Goal: Transaction & Acquisition: Purchase product/service

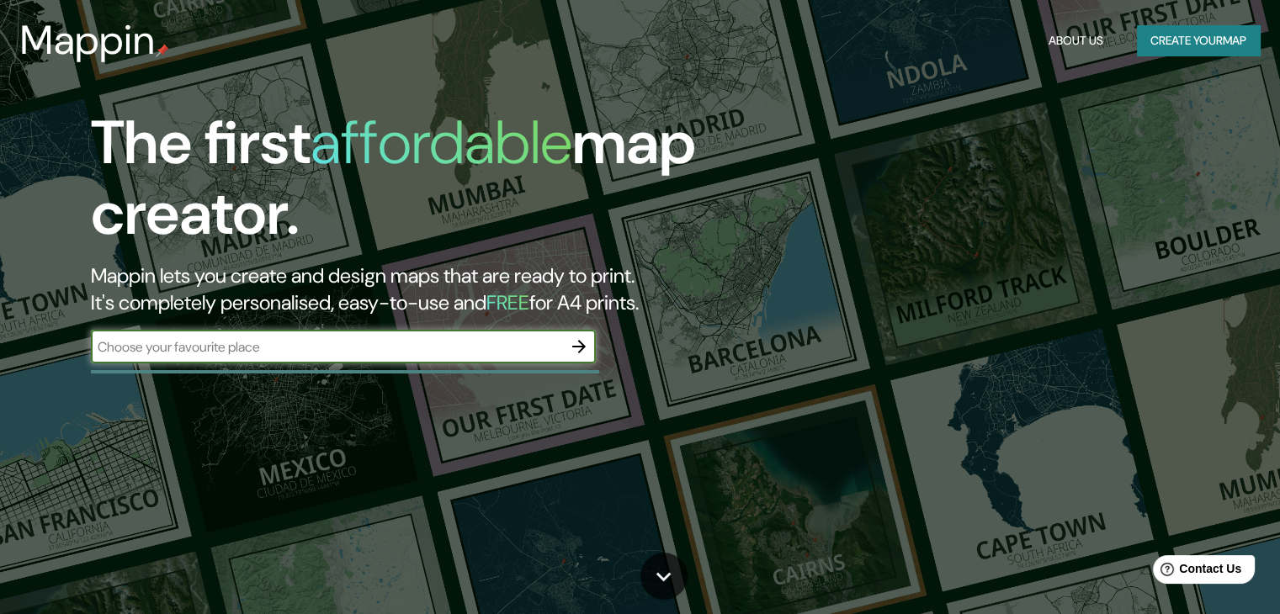
click at [421, 343] on input "text" at bounding box center [326, 347] width 471 height 19
type input "[PERSON_NAME] de ajusco"
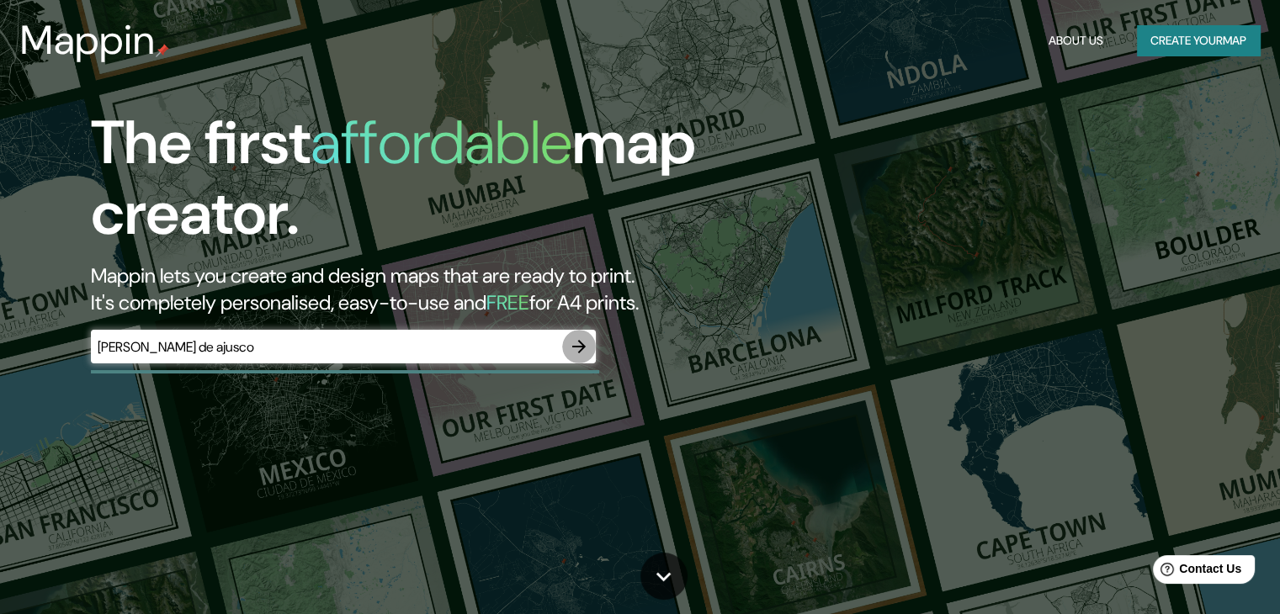
click at [583, 351] on icon "button" at bounding box center [579, 347] width 20 height 20
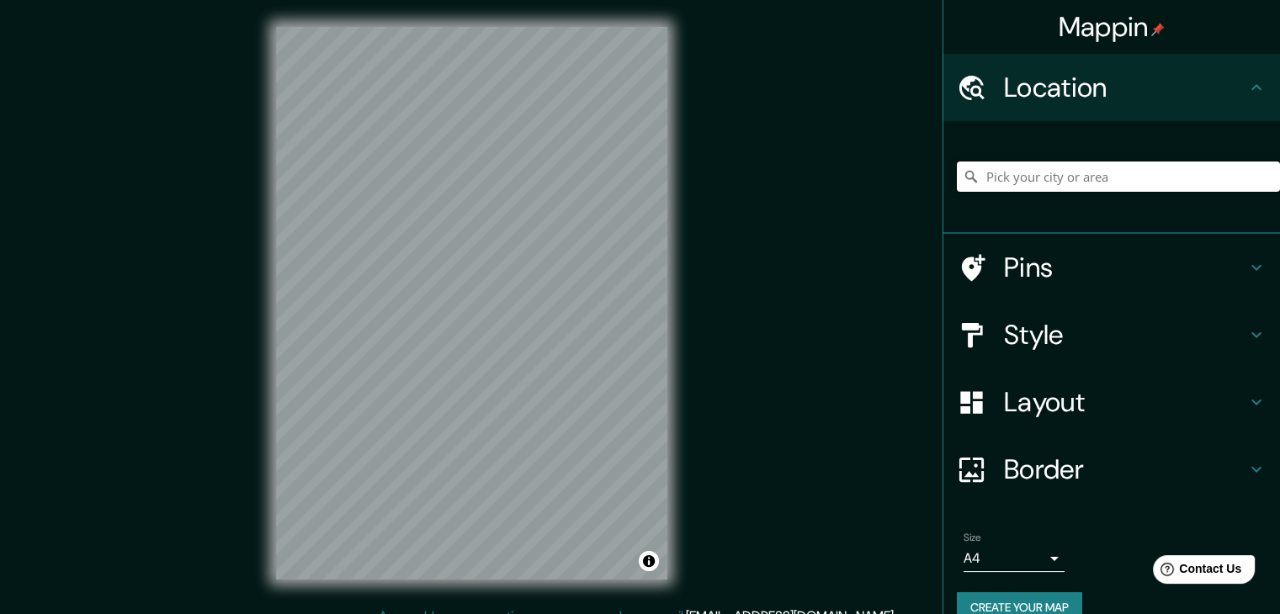
click at [987, 186] on input "Pick your city or area" at bounding box center [1118, 177] width 323 height 30
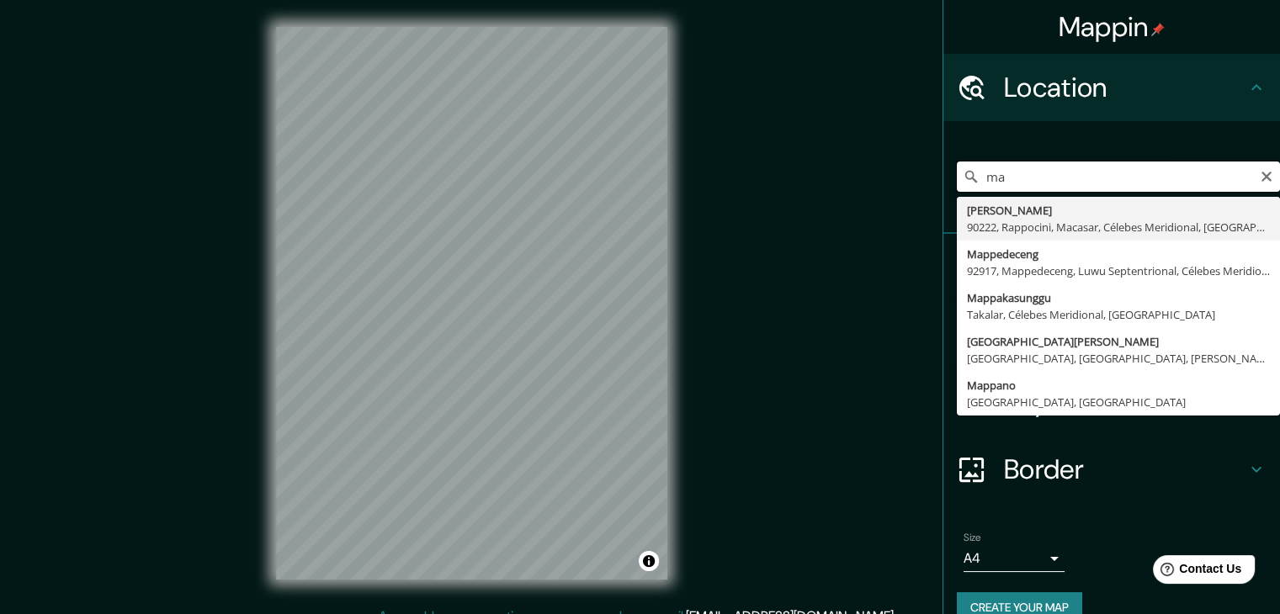
type input "m"
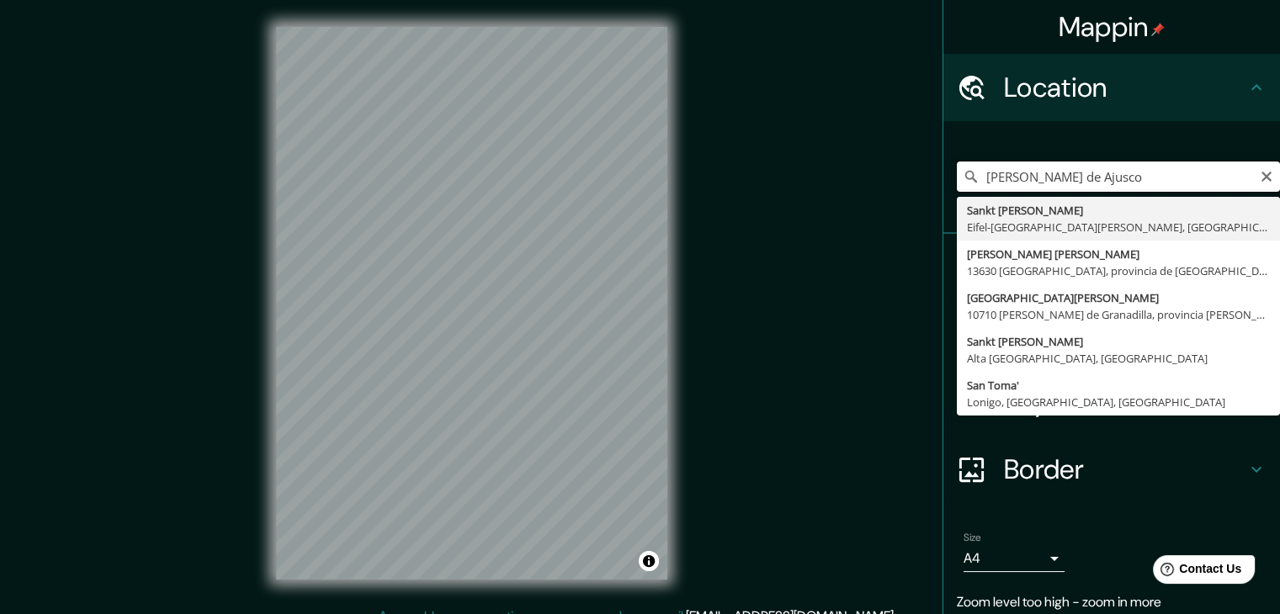
drag, startPoint x: 1136, startPoint y: 182, endPoint x: 865, endPoint y: 182, distance: 270.2
click at [865, 182] on div "Mappin Location [PERSON_NAME][GEOGRAPHIC_DATA] [GEOGRAPHIC_DATA][PERSON_NAME]-[…" at bounding box center [640, 317] width 1280 height 634
click at [1072, 186] on input "[PERSON_NAME] de Ajusco" at bounding box center [1118, 177] width 323 height 30
click at [1067, 176] on input "[PERSON_NAME] de Ajusco" at bounding box center [1118, 177] width 323 height 30
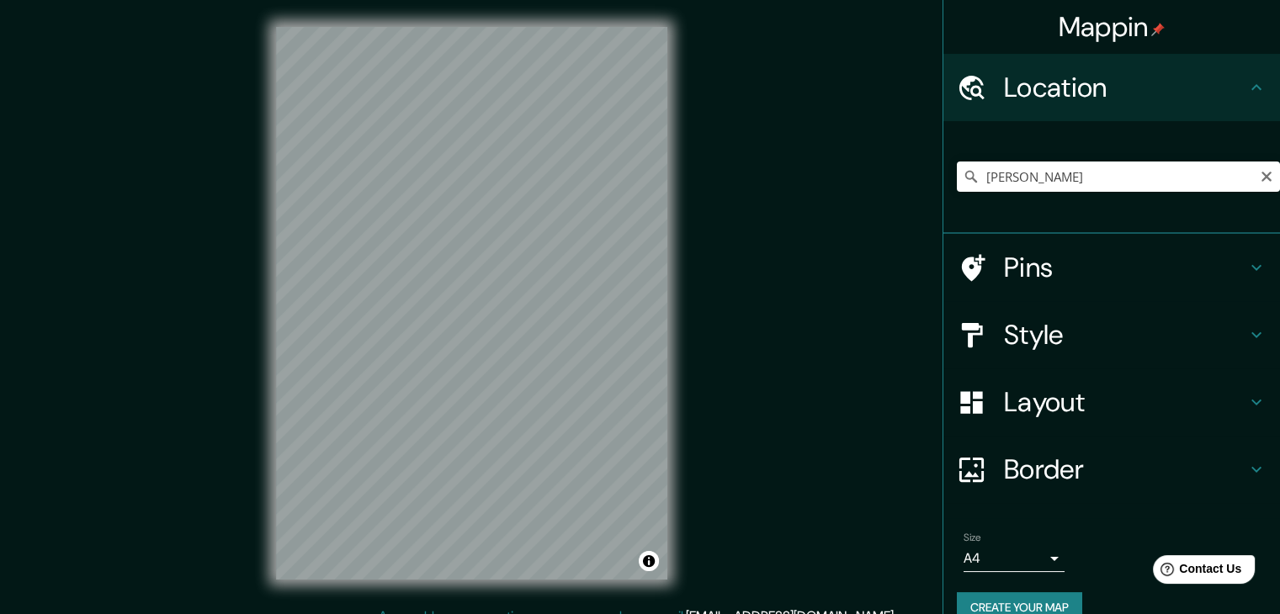
click at [1013, 337] on h4 "Style" at bounding box center [1125, 335] width 242 height 34
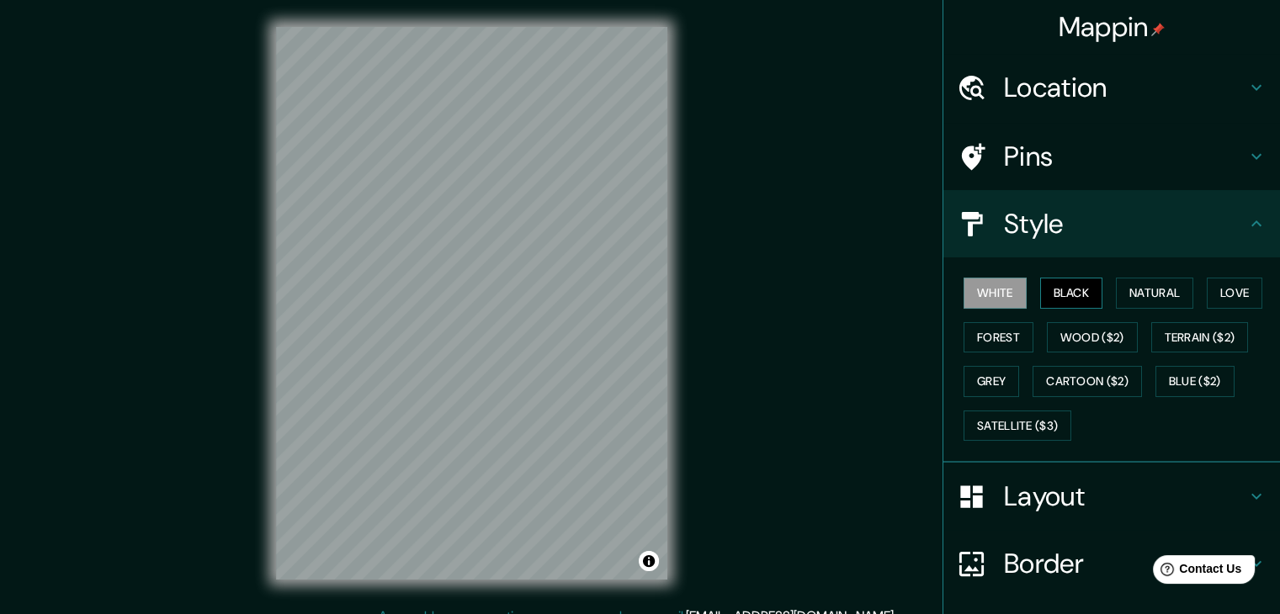
click at [1052, 301] on button "Black" at bounding box center [1071, 293] width 63 height 31
click at [1007, 295] on button "White" at bounding box center [995, 293] width 63 height 31
click at [1116, 295] on button "Natural" at bounding box center [1154, 293] width 77 height 31
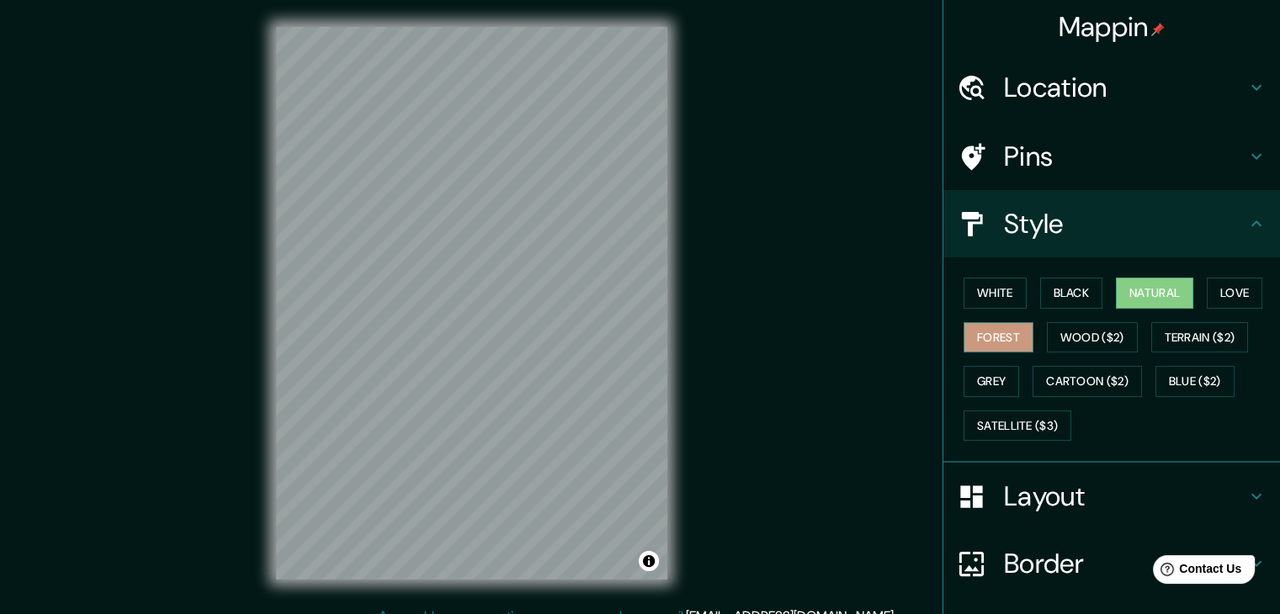
click at [991, 342] on button "Forest" at bounding box center [999, 337] width 70 height 31
click at [1130, 301] on button "Natural" at bounding box center [1154, 293] width 77 height 31
click at [1209, 294] on button "Love" at bounding box center [1235, 293] width 56 height 31
click at [1135, 303] on button "Natural" at bounding box center [1154, 293] width 77 height 31
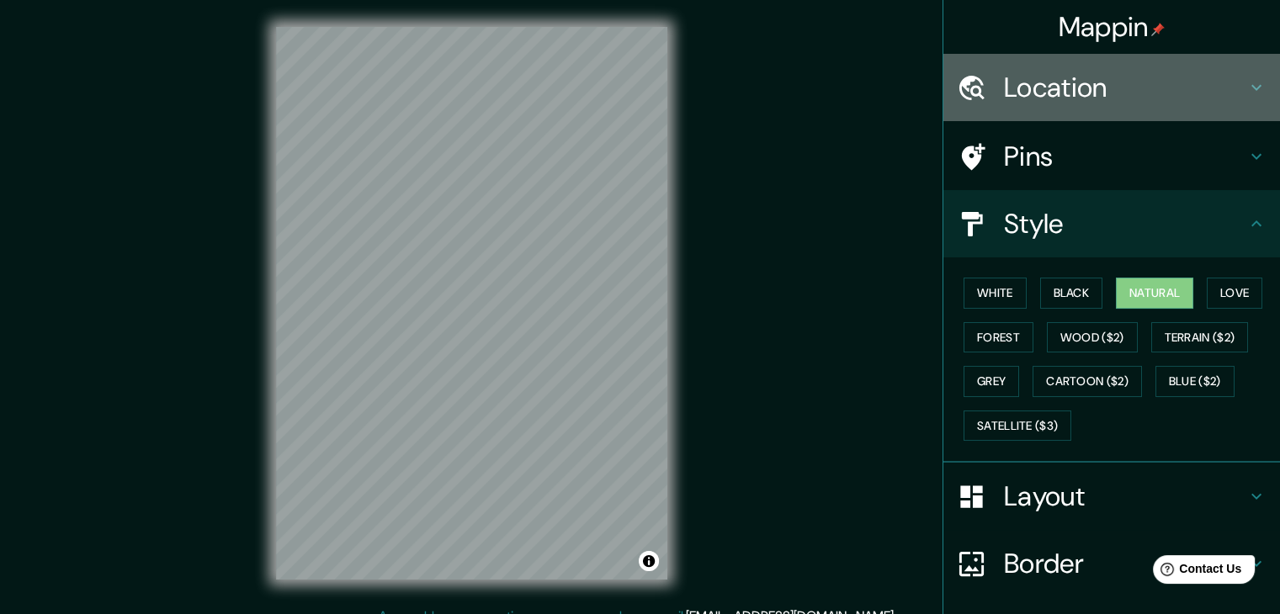
click at [1077, 100] on h4 "Location" at bounding box center [1125, 88] width 242 height 34
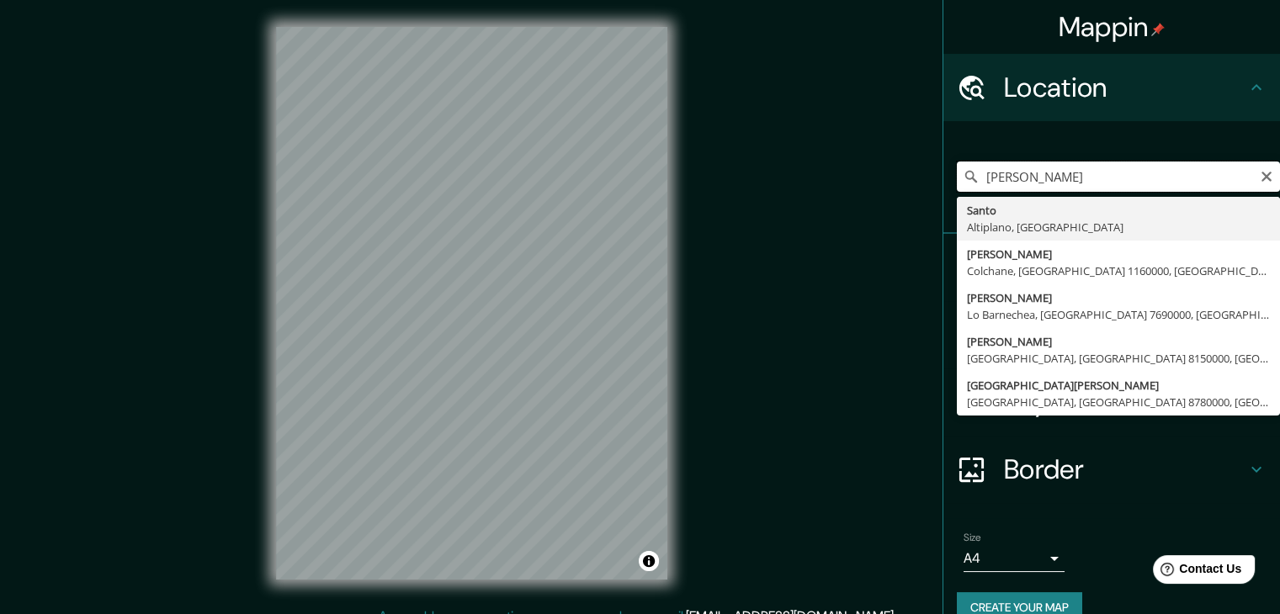
click at [1115, 174] on input "[PERSON_NAME]" at bounding box center [1118, 177] width 323 height 30
click at [1134, 177] on input "[PERSON_NAME]" at bounding box center [1118, 177] width 323 height 30
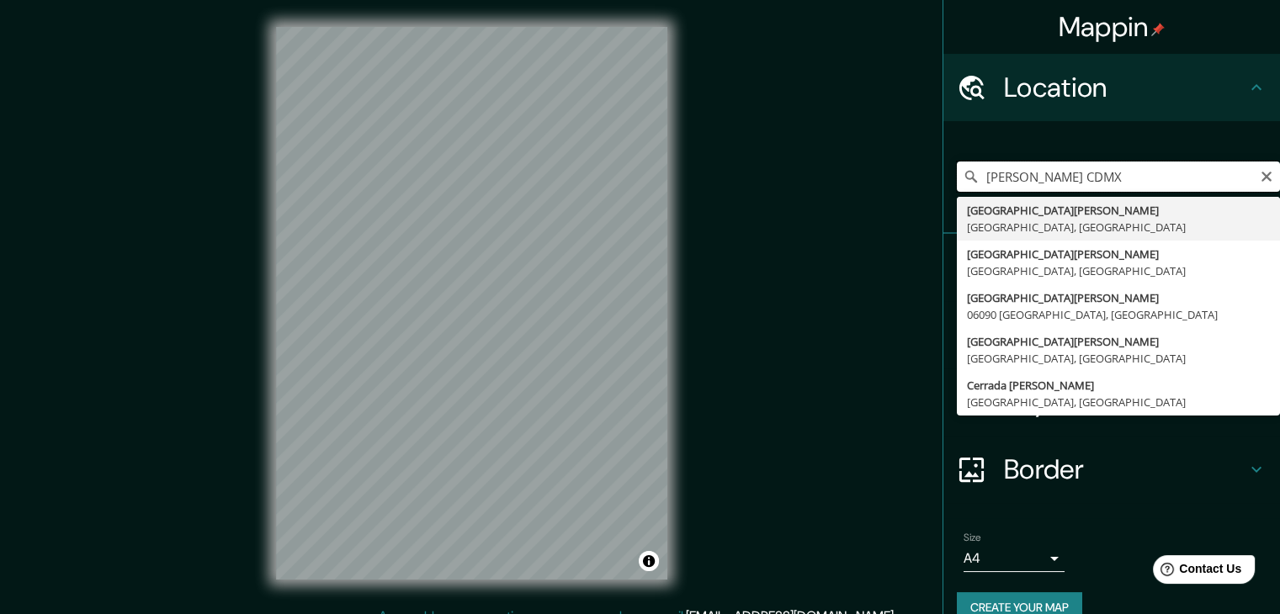
drag, startPoint x: 1136, startPoint y: 173, endPoint x: 788, endPoint y: 226, distance: 352.6
click at [789, 226] on div "Mappin Location [PERSON_NAME] Ajusco CDMX [GEOGRAPHIC_DATA][PERSON_NAME] 13080 …" at bounding box center [640, 317] width 1280 height 634
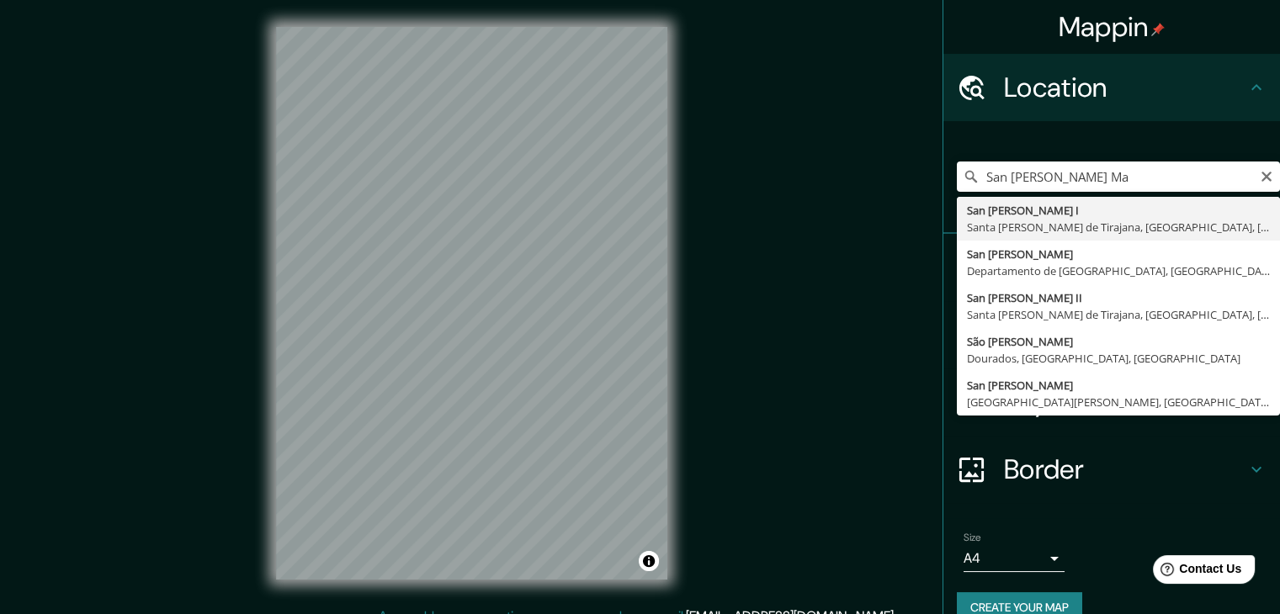
type input "San [PERSON_NAME] I, Santa [PERSON_NAME] de Tirajana, [GEOGRAPHIC_DATA], [GEOGR…"
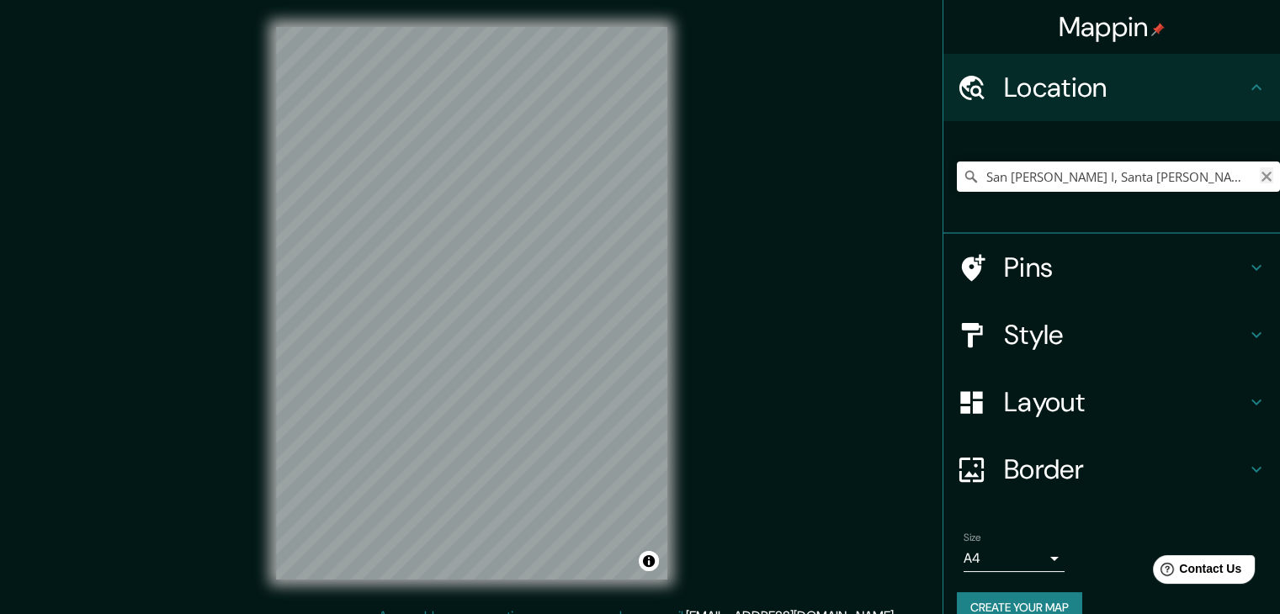
click at [1262, 176] on icon "Clear" at bounding box center [1267, 177] width 10 height 10
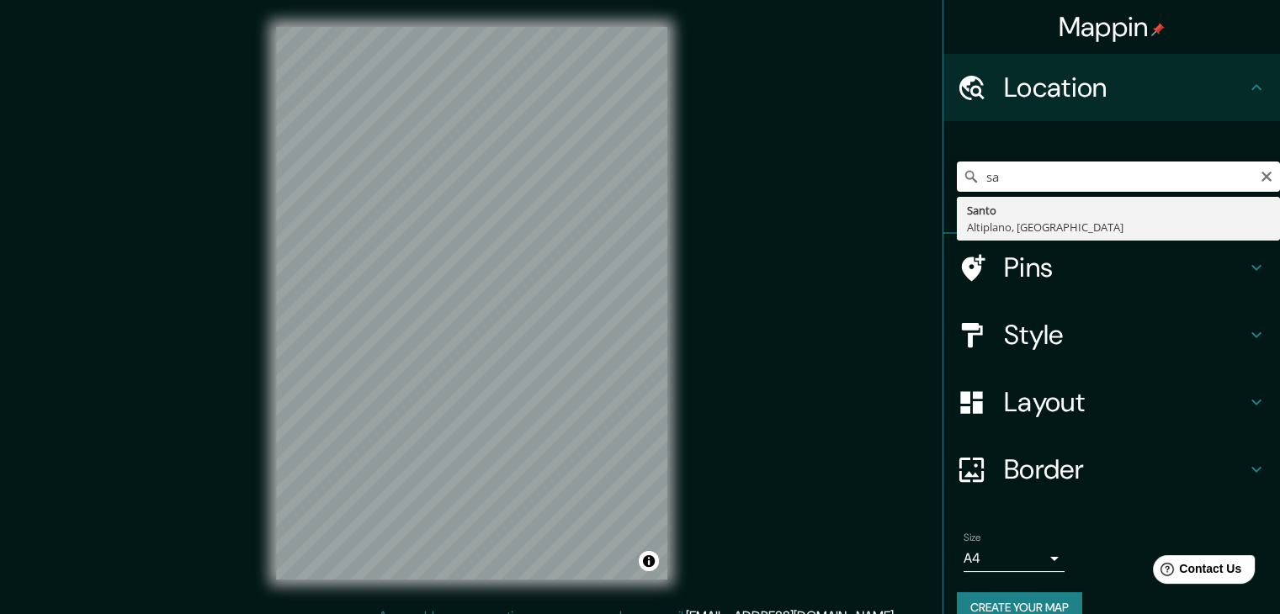
type input "s"
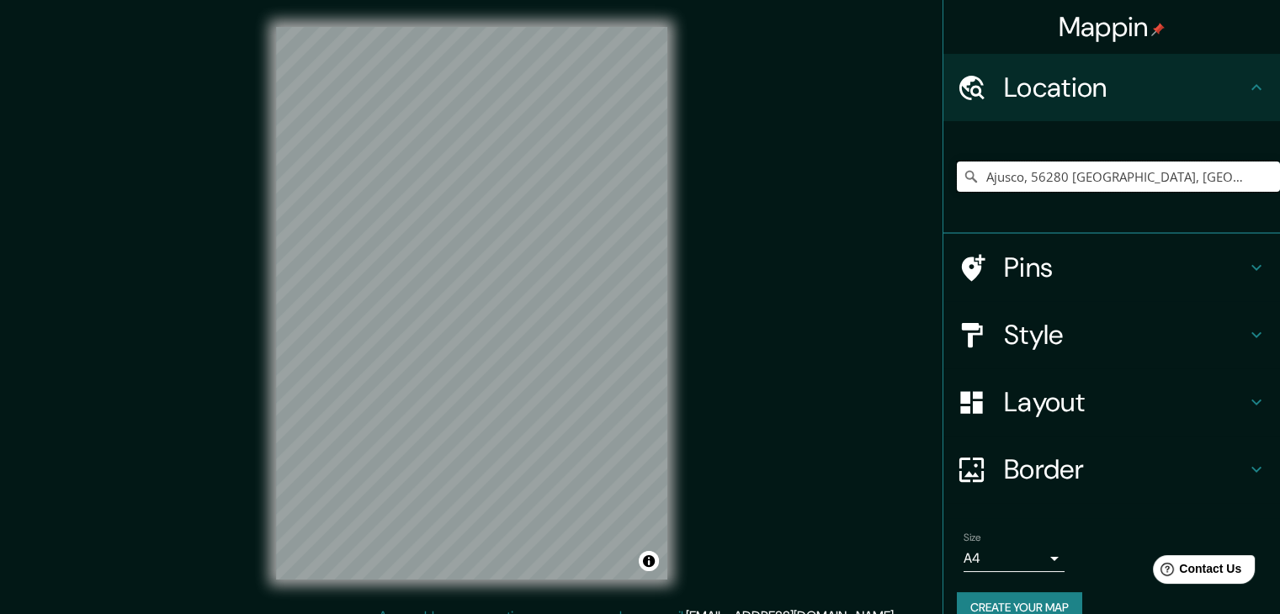
type input "Ajusco, 56280 [GEOGRAPHIC_DATA], [GEOGRAPHIC_DATA], [GEOGRAPHIC_DATA]"
click at [1035, 268] on h4 "Pins" at bounding box center [1125, 268] width 242 height 34
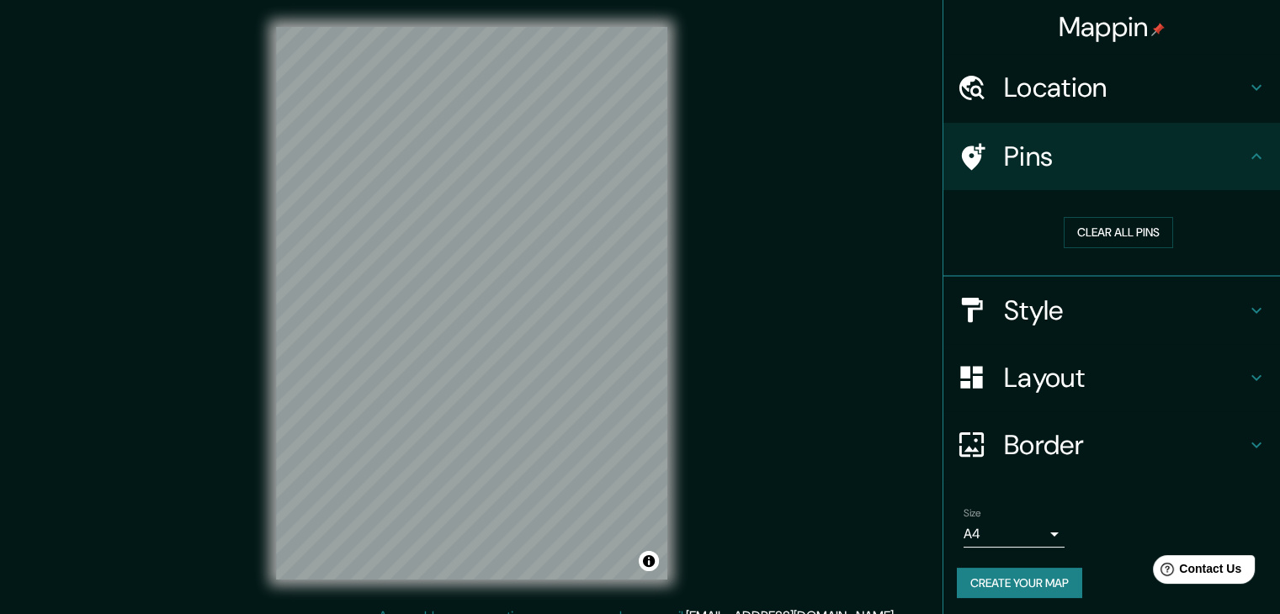
click at [1034, 321] on h4 "Style" at bounding box center [1125, 311] width 242 height 34
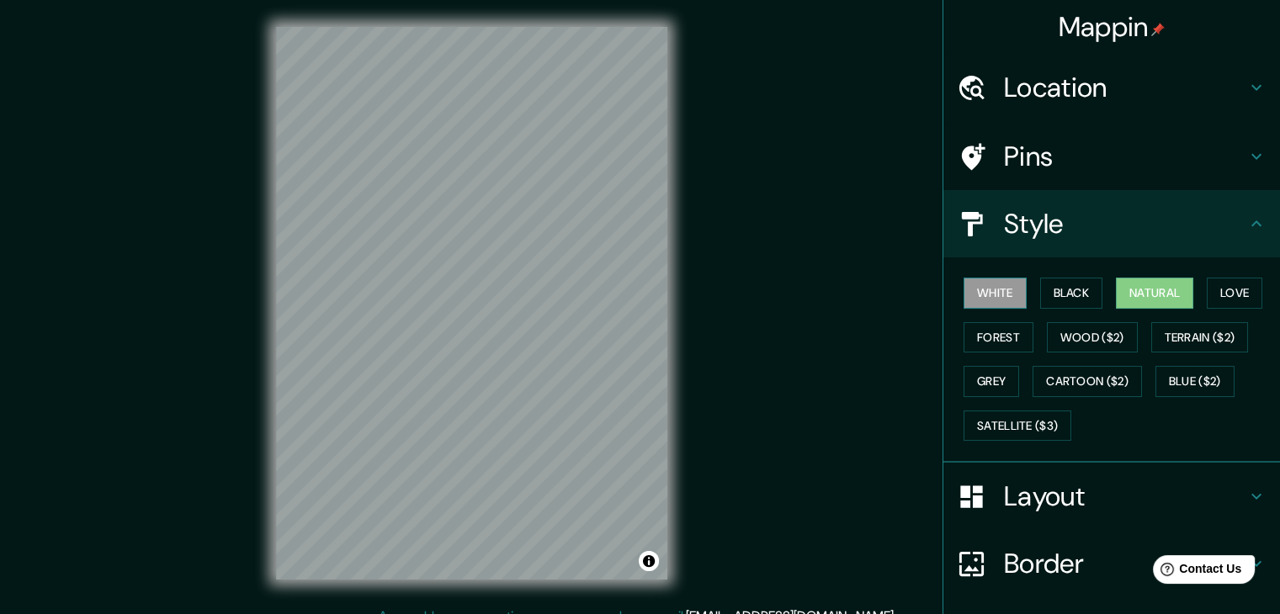
click at [1001, 304] on button "White" at bounding box center [995, 293] width 63 height 31
click at [1128, 298] on button "Natural" at bounding box center [1154, 293] width 77 height 31
click at [1088, 97] on h4 "Location" at bounding box center [1125, 88] width 242 height 34
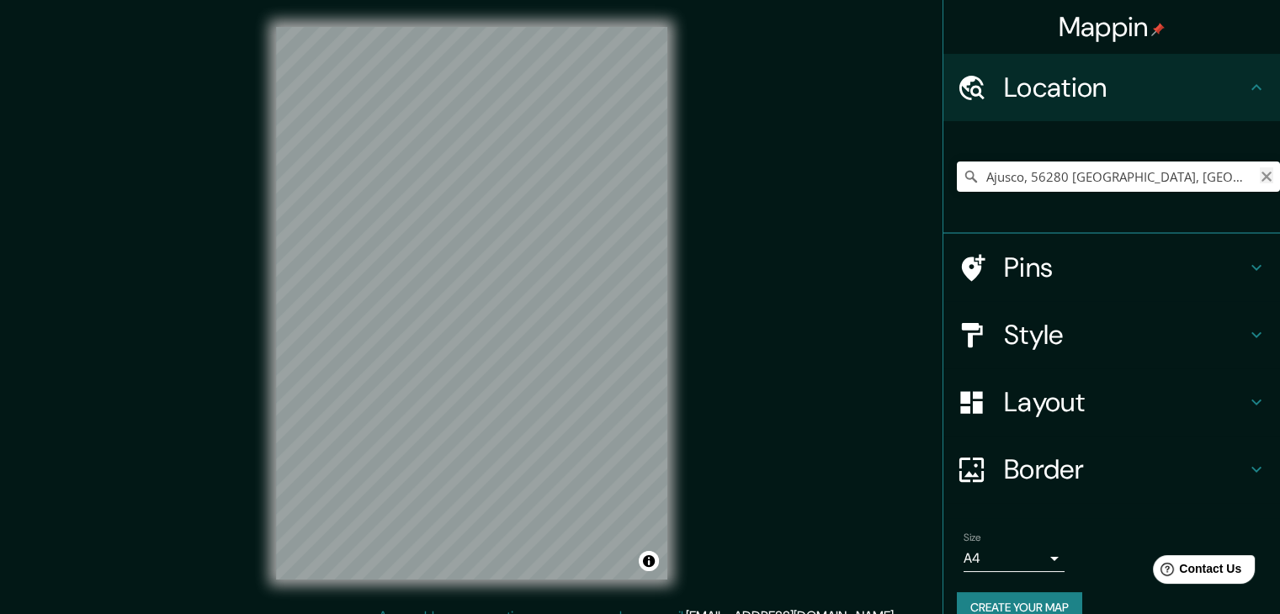
click at [1262, 179] on icon "Clear" at bounding box center [1267, 177] width 10 height 10
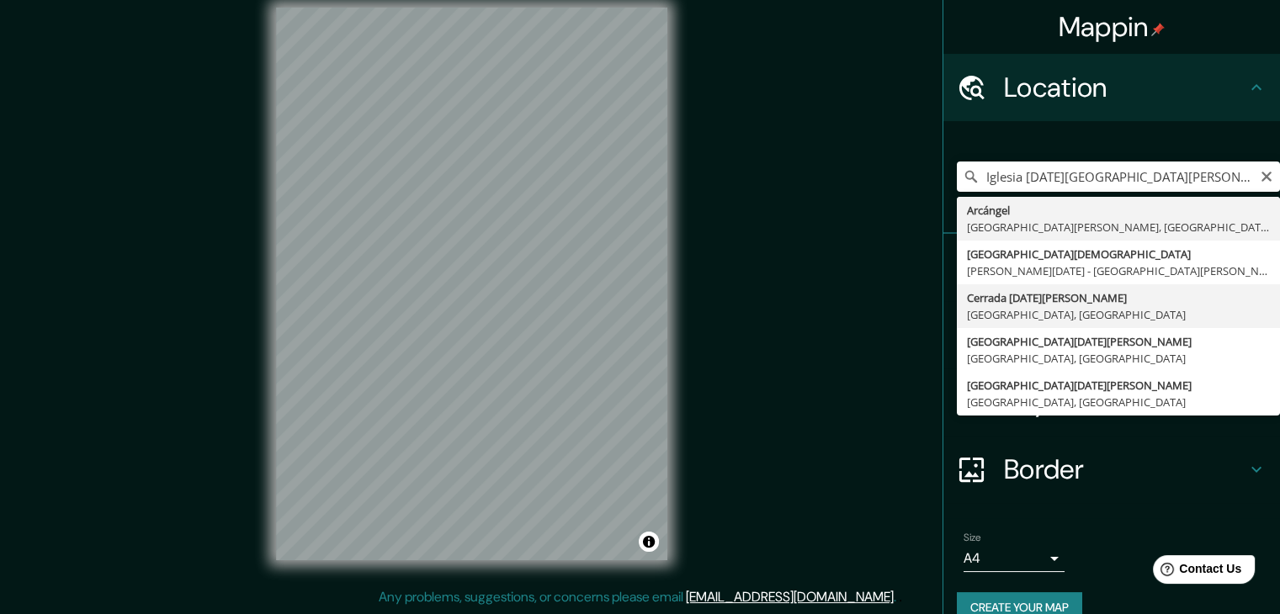
type input "Cerrada [DATE][PERSON_NAME], [GEOGRAPHIC_DATA], [GEOGRAPHIC_DATA]"
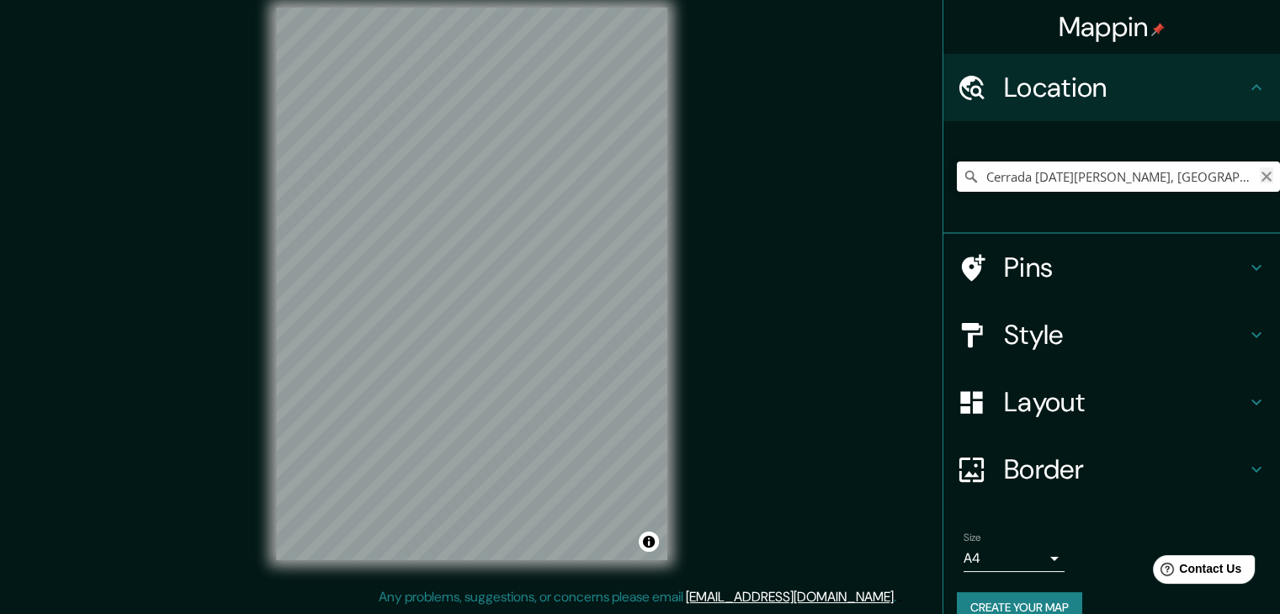
click at [1260, 179] on icon "Clear" at bounding box center [1266, 176] width 13 height 13
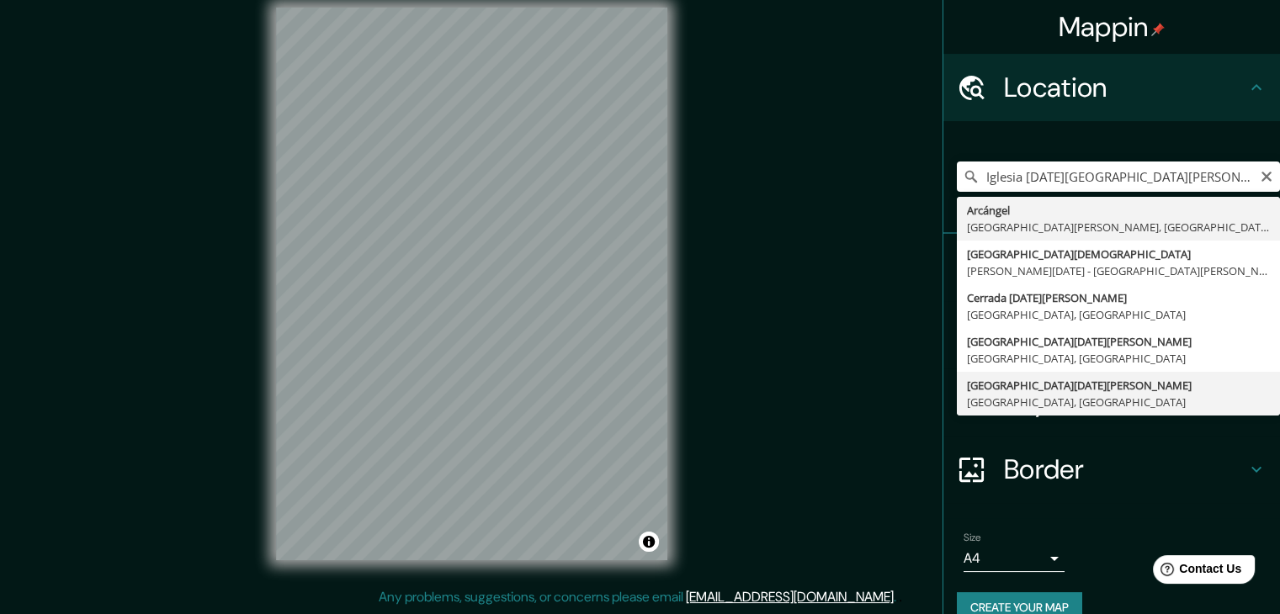
type input "[GEOGRAPHIC_DATA][DATE][PERSON_NAME], [GEOGRAPHIC_DATA]"
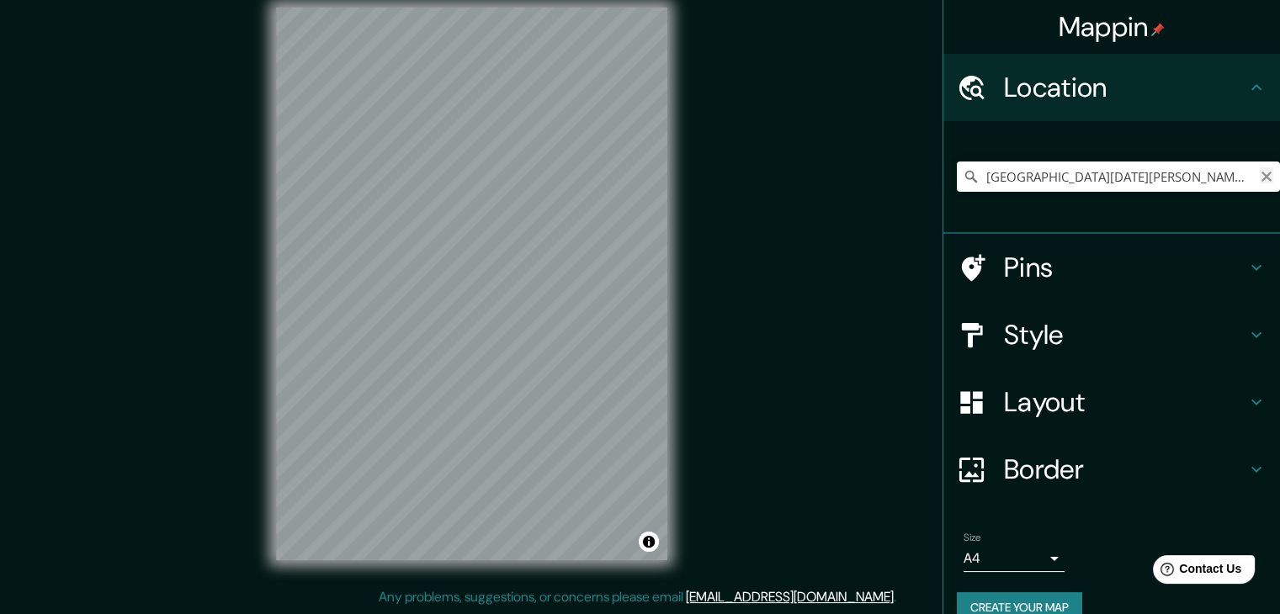
click at [1262, 179] on icon "Clear" at bounding box center [1267, 177] width 10 height 10
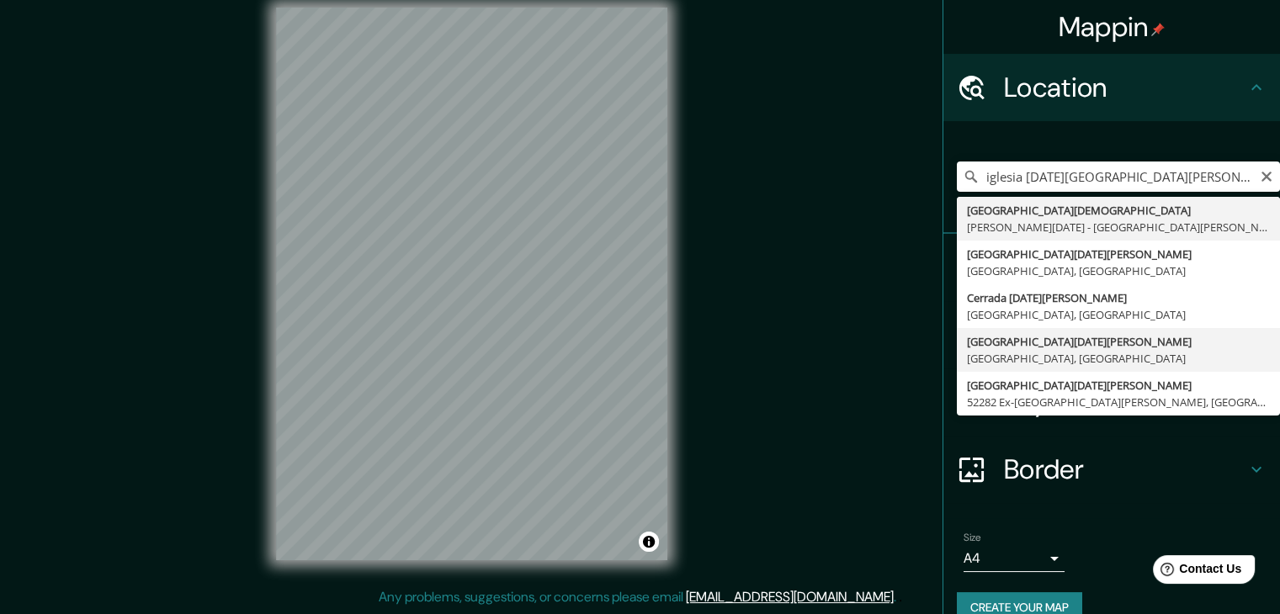
type input "[GEOGRAPHIC_DATA][DATE][PERSON_NAME], [GEOGRAPHIC_DATA], [GEOGRAPHIC_DATA]"
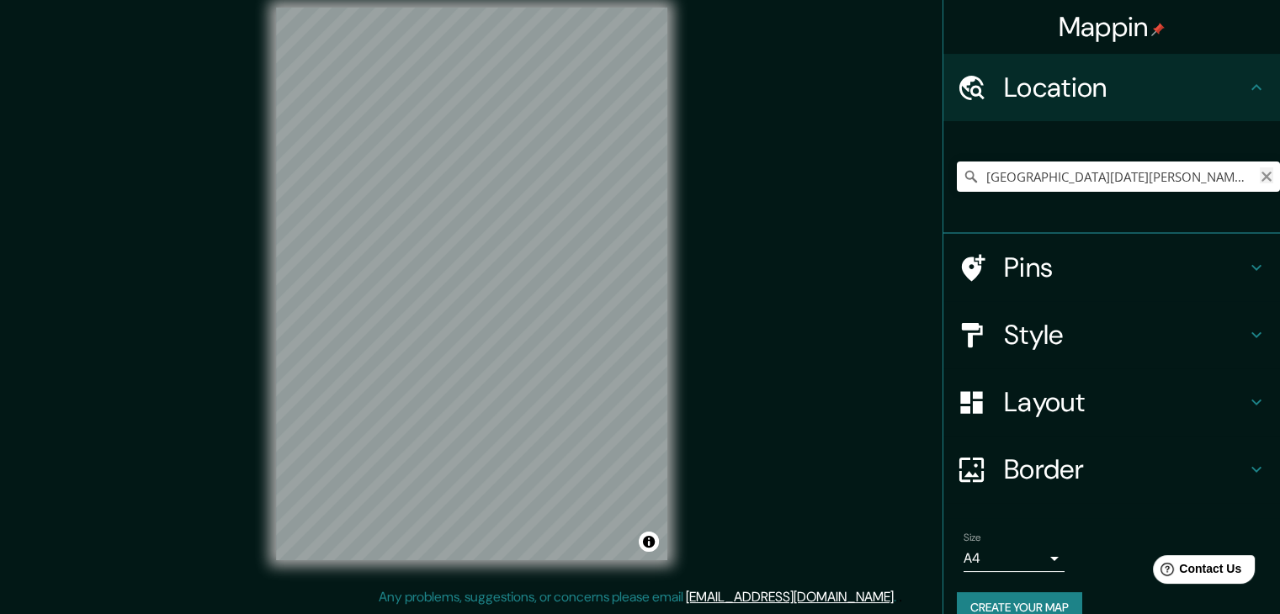
click at [1262, 176] on icon "Clear" at bounding box center [1267, 177] width 10 height 10
paste input "Jose [STREET_ADDRESS][PERSON_NAME]"
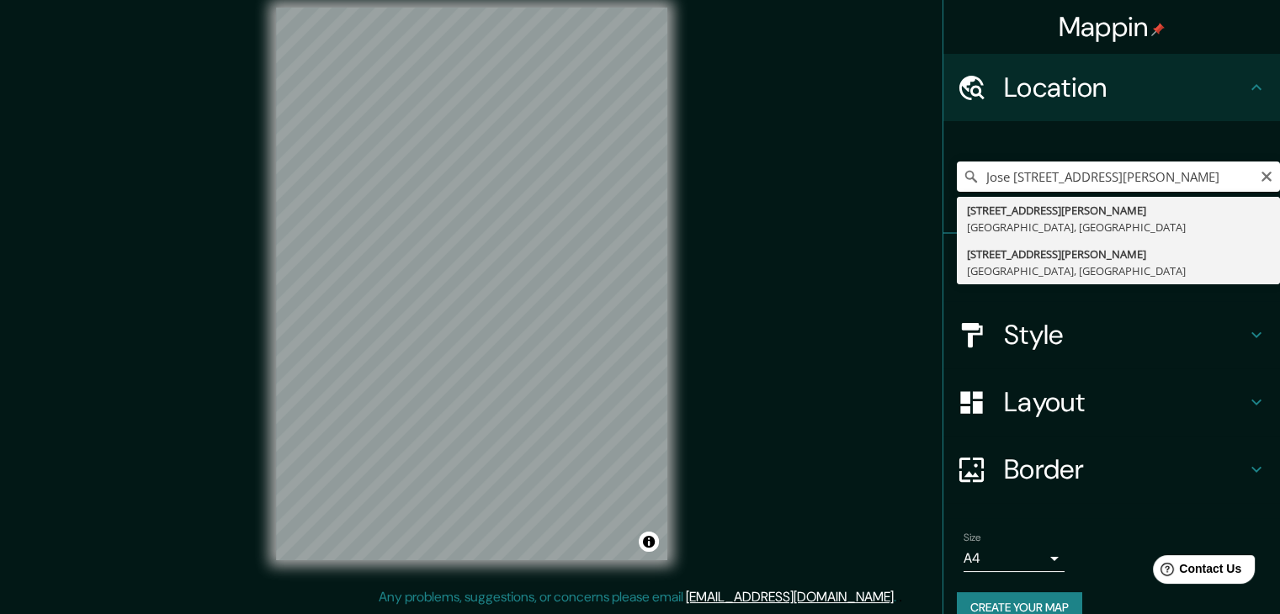
type input "[STREET_ADDRESS][PERSON_NAME]"
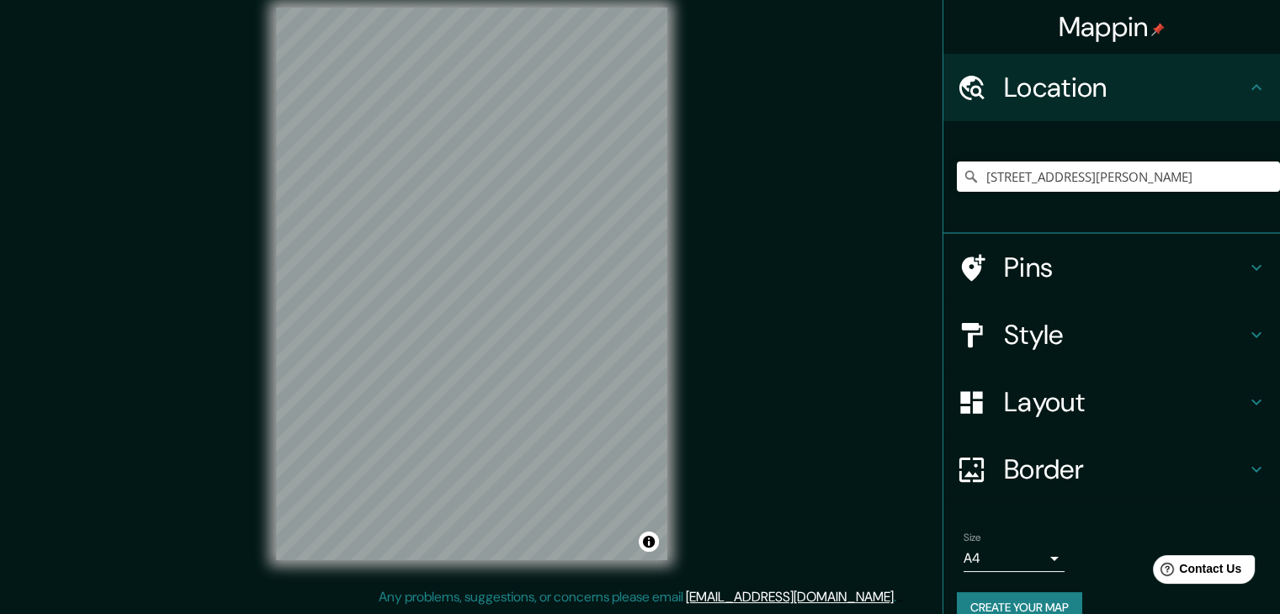
click at [1041, 318] on h4 "Style" at bounding box center [1125, 335] width 242 height 34
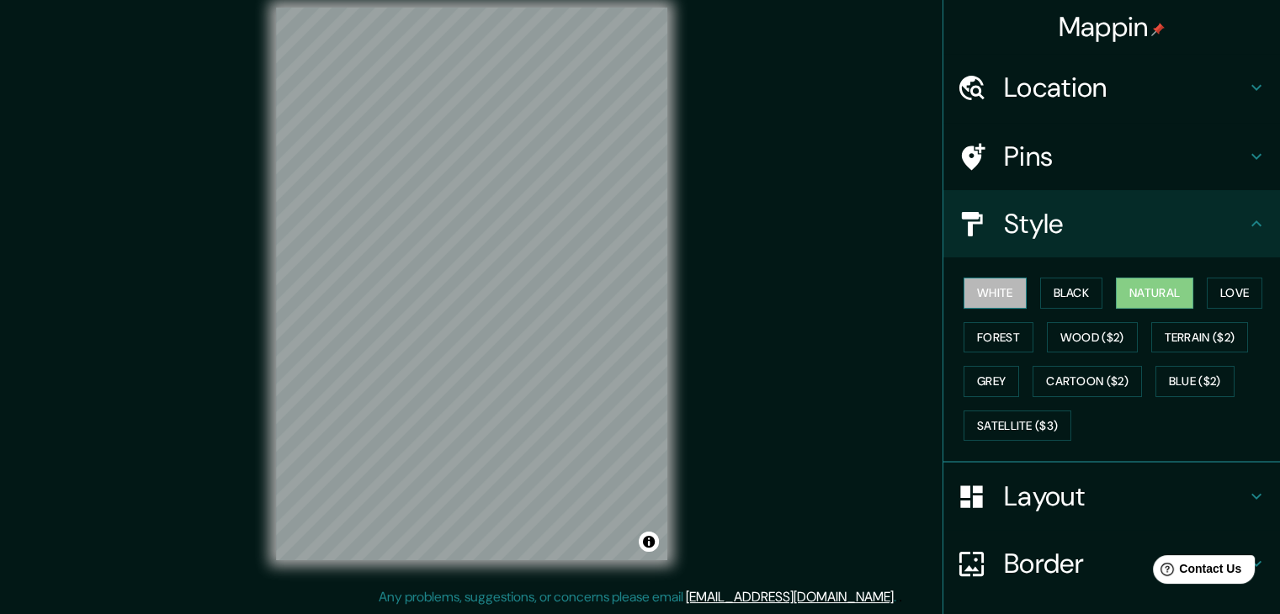
click at [999, 306] on button "White" at bounding box center [995, 293] width 63 height 31
click at [1130, 301] on button "Natural" at bounding box center [1154, 293] width 77 height 31
click at [987, 301] on button "White" at bounding box center [995, 293] width 63 height 31
click at [1136, 294] on button "Natural" at bounding box center [1154, 293] width 77 height 31
click at [995, 293] on button "White" at bounding box center [995, 293] width 63 height 31
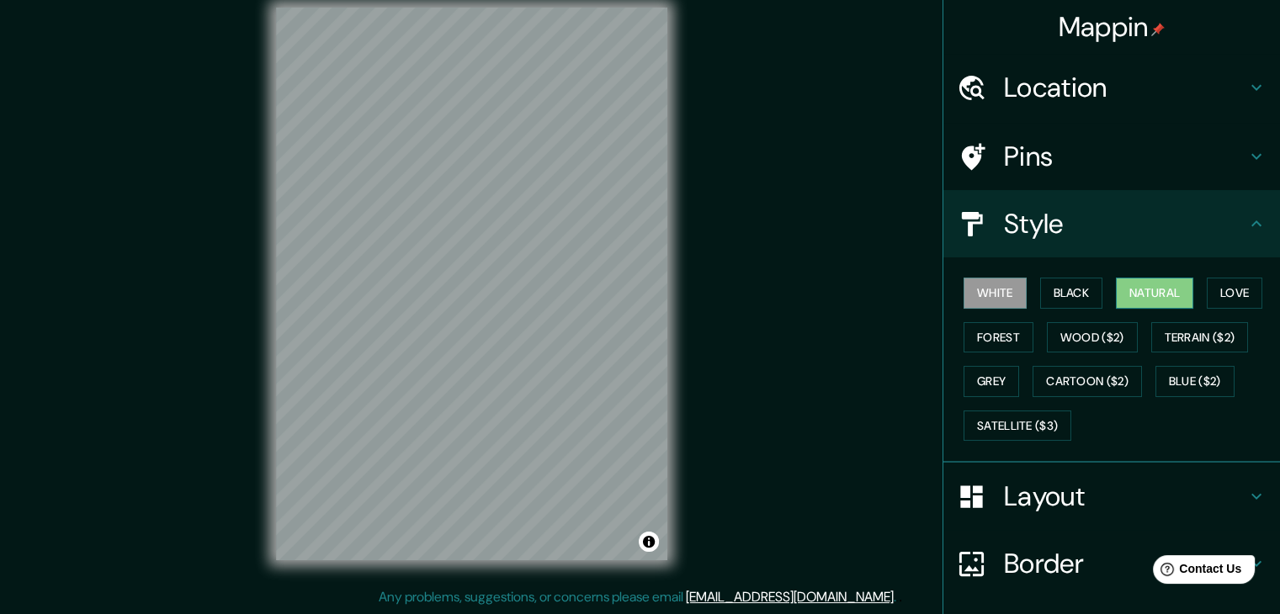
click at [1137, 299] on button "Natural" at bounding box center [1154, 293] width 77 height 31
click at [1070, 344] on button "Wood ($2)" at bounding box center [1092, 337] width 91 height 31
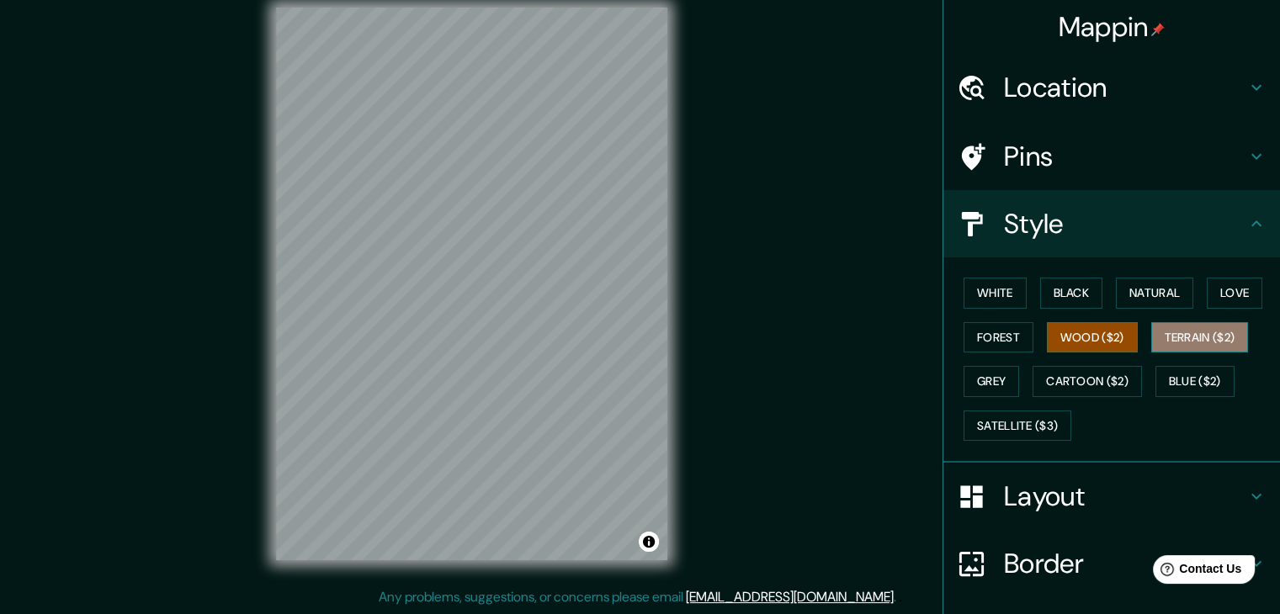
click at [1177, 335] on button "Terrain ($2)" at bounding box center [1201, 337] width 98 height 31
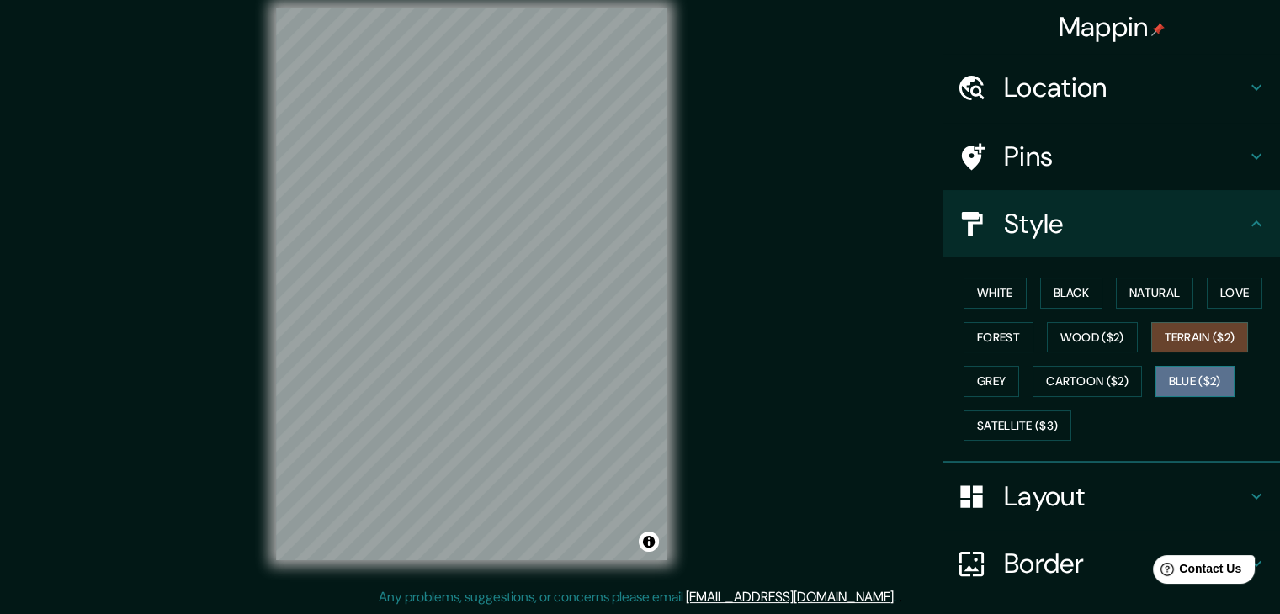
click at [1181, 373] on button "Blue ($2)" at bounding box center [1195, 381] width 79 height 31
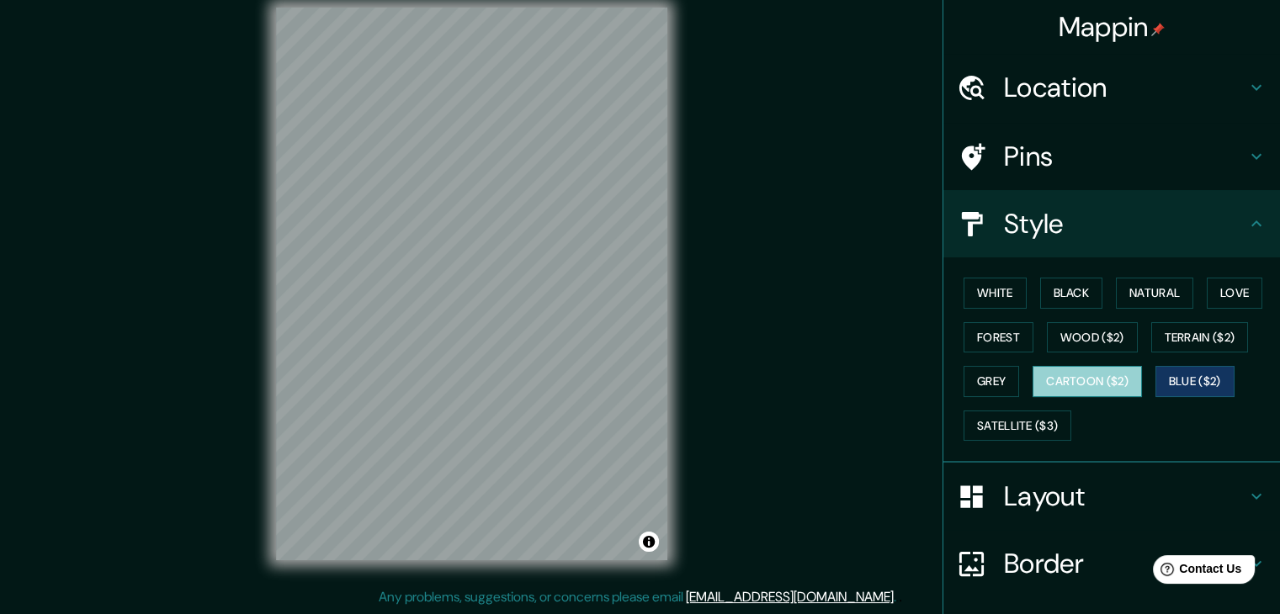
click at [1099, 390] on button "Cartoon ($2)" at bounding box center [1087, 381] width 109 height 31
click at [989, 391] on button "Grey" at bounding box center [992, 381] width 56 height 31
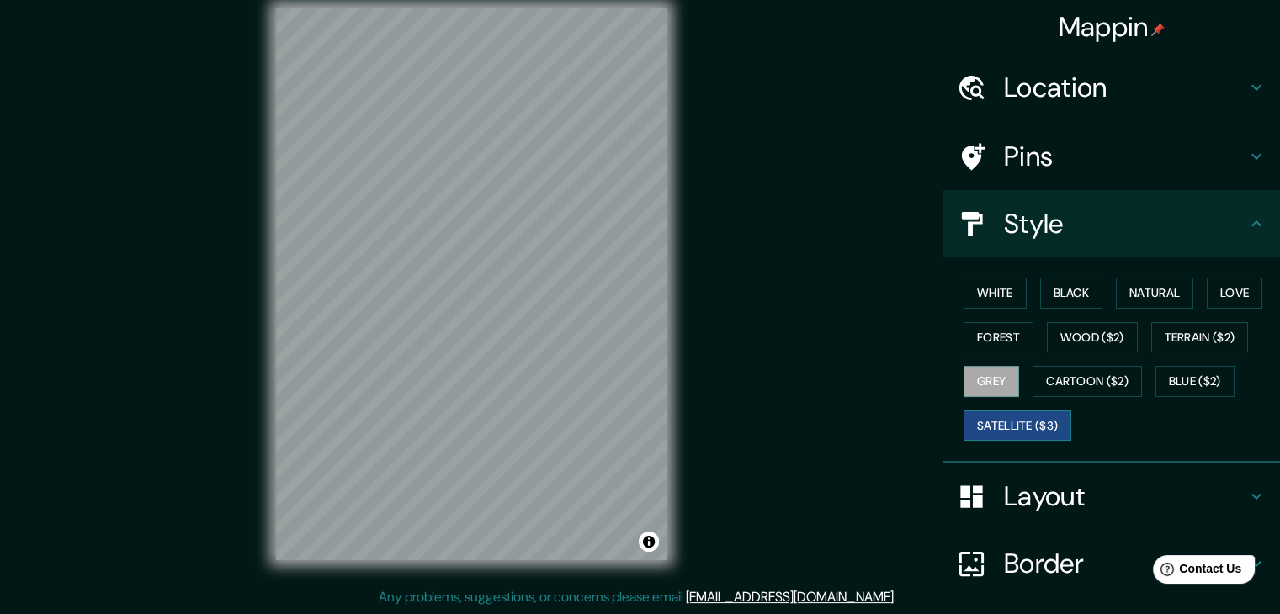
click at [1001, 429] on button "Satellite ($3)" at bounding box center [1018, 426] width 108 height 31
click at [1091, 343] on button "Wood ($2)" at bounding box center [1092, 337] width 91 height 31
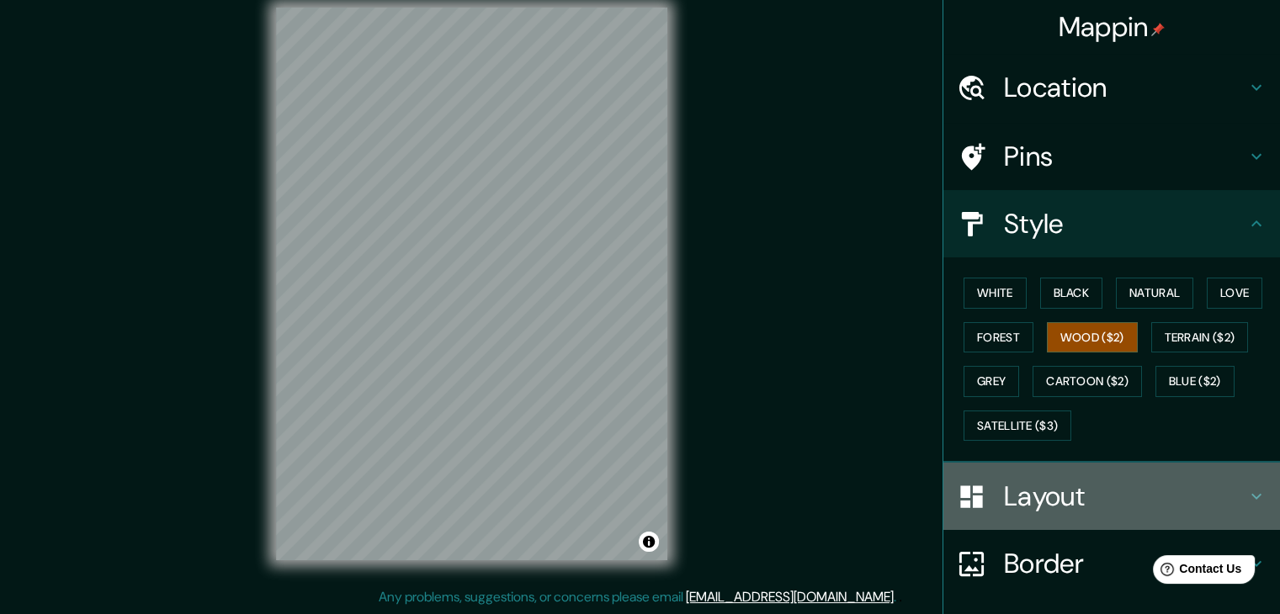
click at [1123, 499] on h4 "Layout" at bounding box center [1125, 497] width 242 height 34
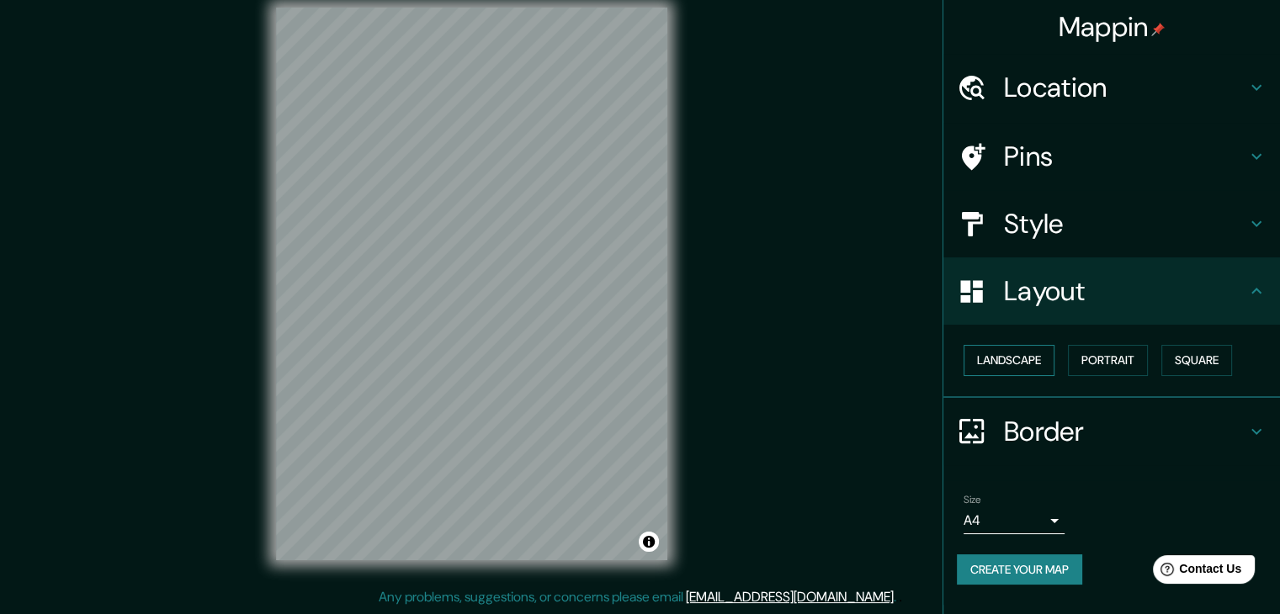
click at [1035, 361] on button "Landscape" at bounding box center [1009, 360] width 91 height 31
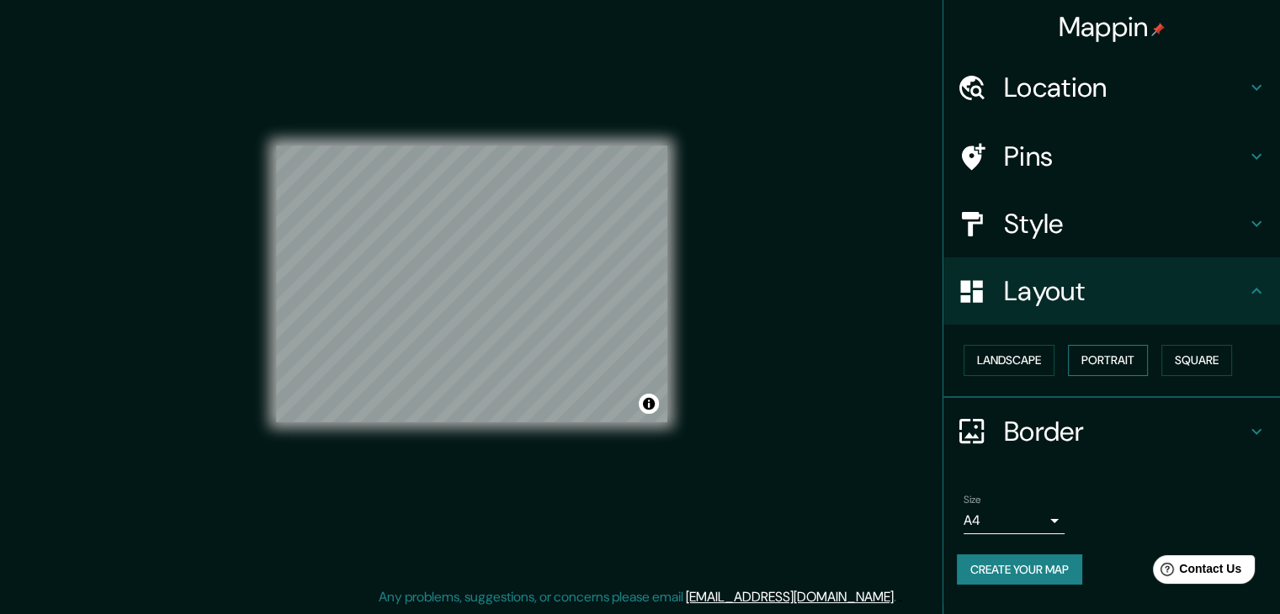
click at [1100, 354] on button "Portrait" at bounding box center [1108, 360] width 80 height 31
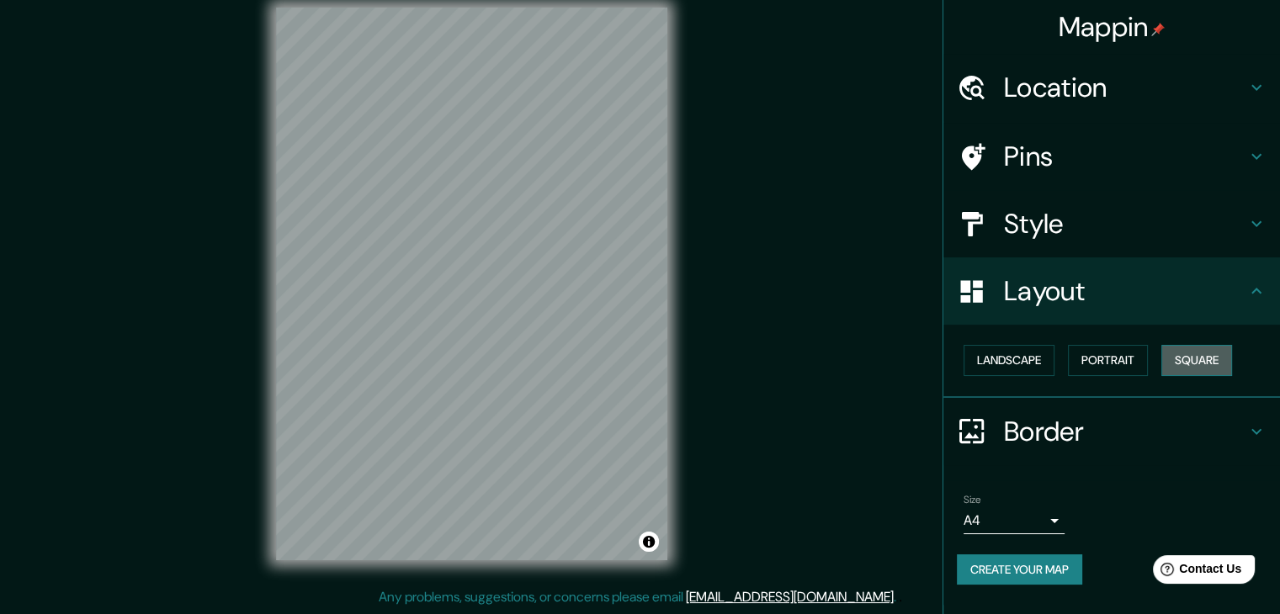
click at [1184, 361] on button "Square" at bounding box center [1197, 360] width 71 height 31
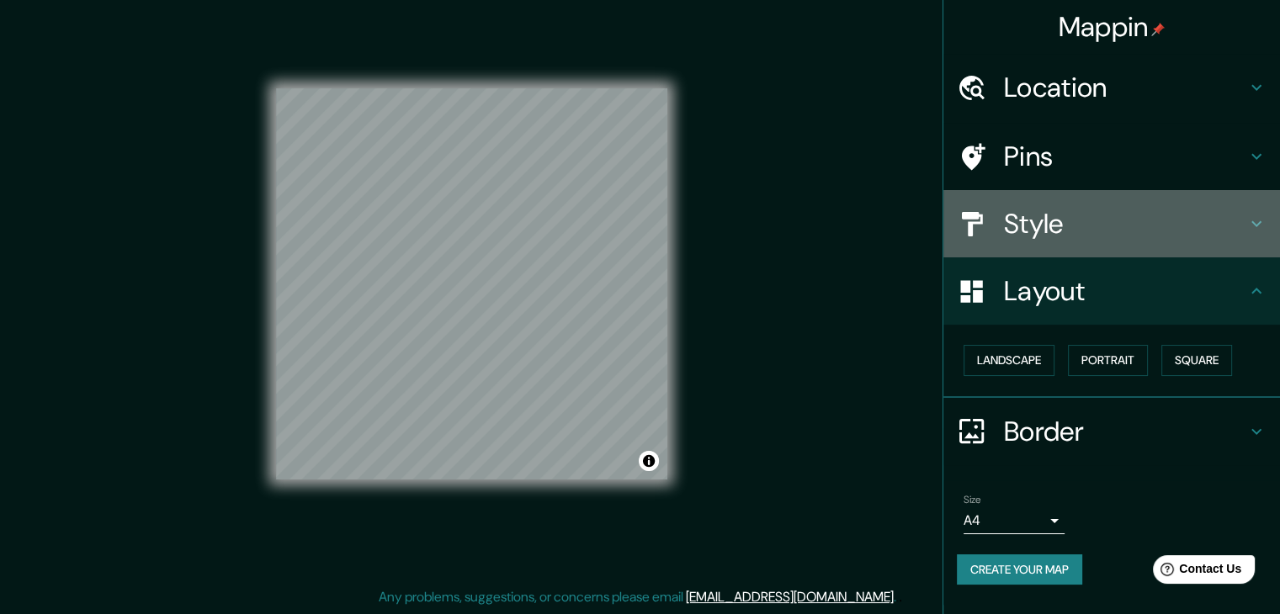
click at [1064, 210] on h4 "Style" at bounding box center [1125, 224] width 242 height 34
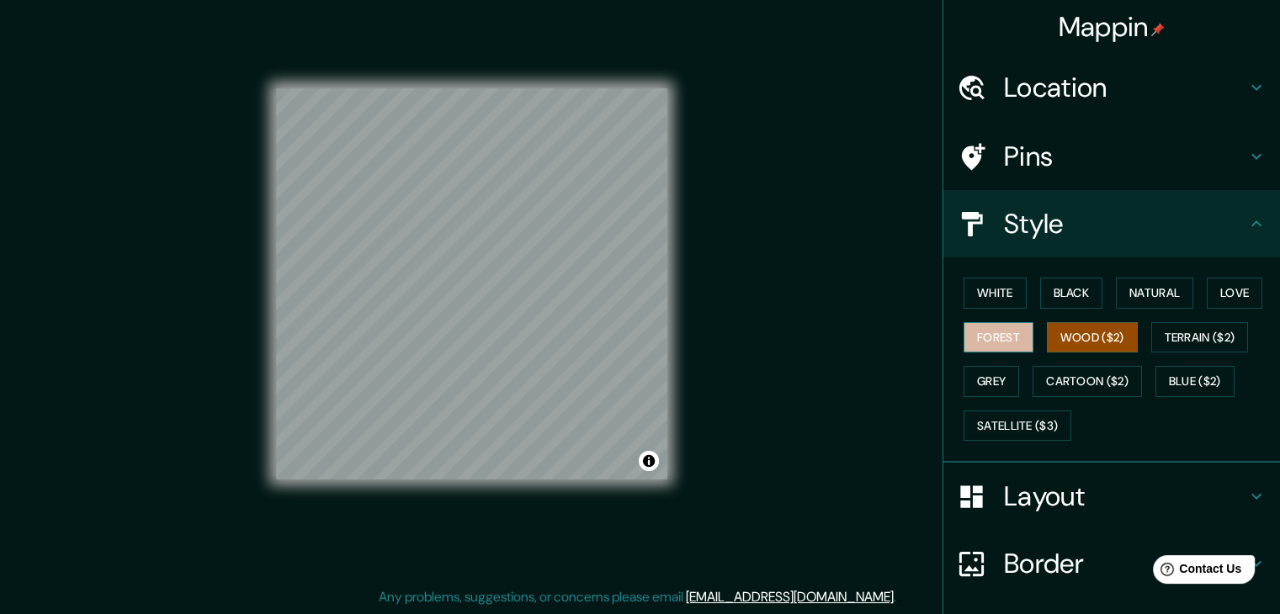
click at [1001, 327] on button "Forest" at bounding box center [999, 337] width 70 height 31
click at [1221, 287] on button "Love" at bounding box center [1235, 293] width 56 height 31
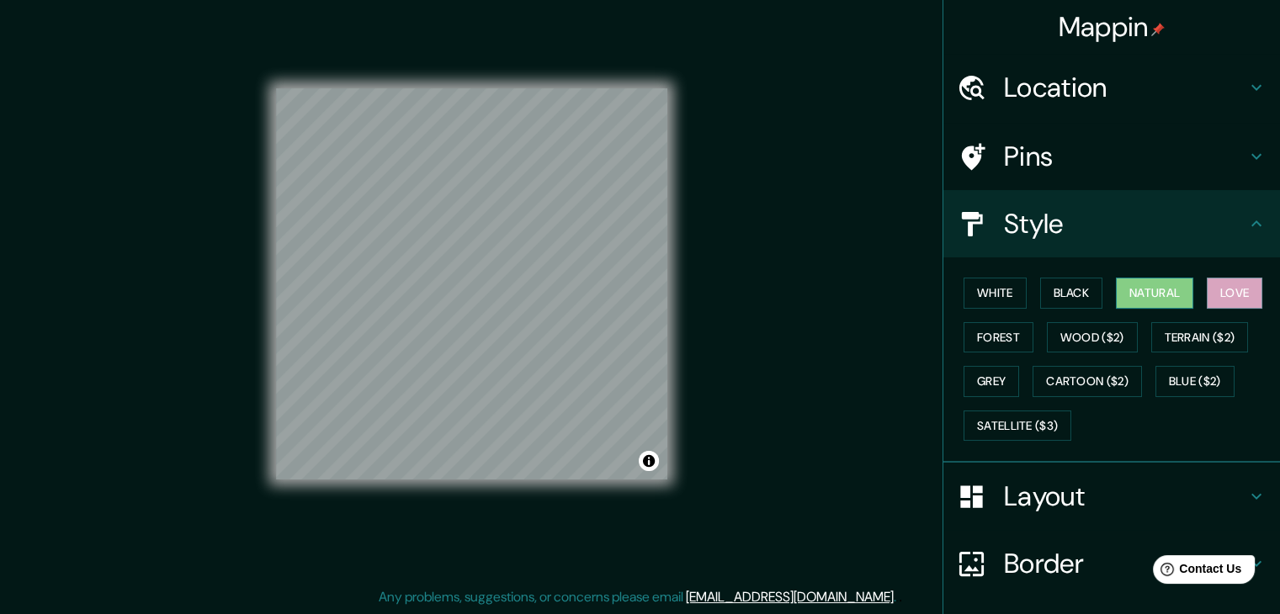
click at [1158, 295] on button "Natural" at bounding box center [1154, 293] width 77 height 31
